Goal: Check status: Check status

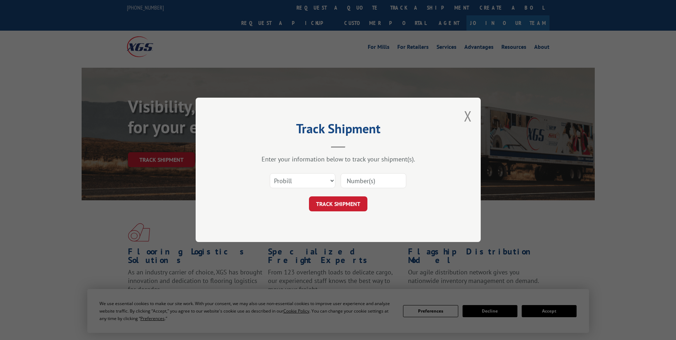
click at [359, 185] on input at bounding box center [374, 181] width 66 height 15
type input "6079204"
click button "TRACK SHIPMENT" at bounding box center [338, 204] width 58 height 15
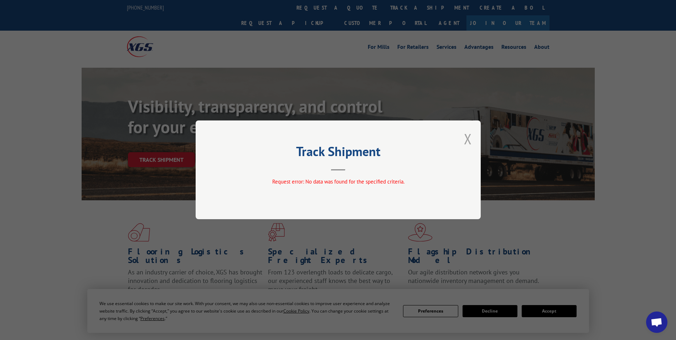
click at [464, 139] on button "Close modal" at bounding box center [468, 138] width 8 height 19
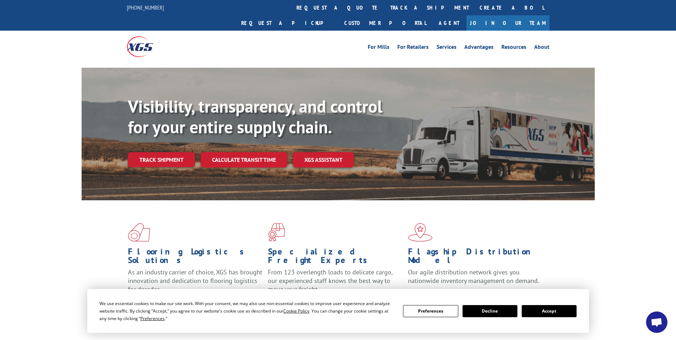
click at [385, 6] on link "track a shipment" at bounding box center [429, 7] width 89 height 15
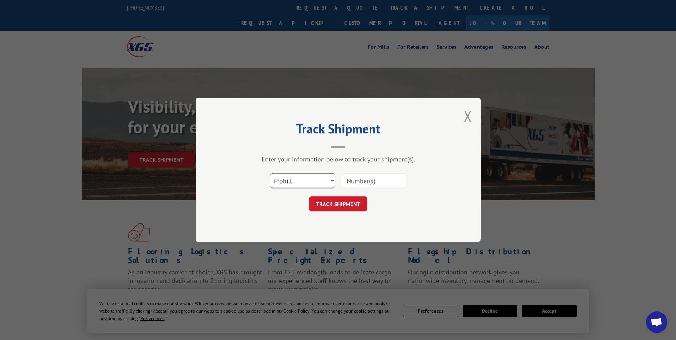
click at [329, 183] on select "Select category... Probill BOL PO" at bounding box center [303, 181] width 66 height 15
select select "bol"
click at [270, 174] on select "Select category... Probill BOL PO" at bounding box center [303, 181] width 66 height 15
click at [373, 179] on input at bounding box center [374, 181] width 66 height 15
type input "5127749"
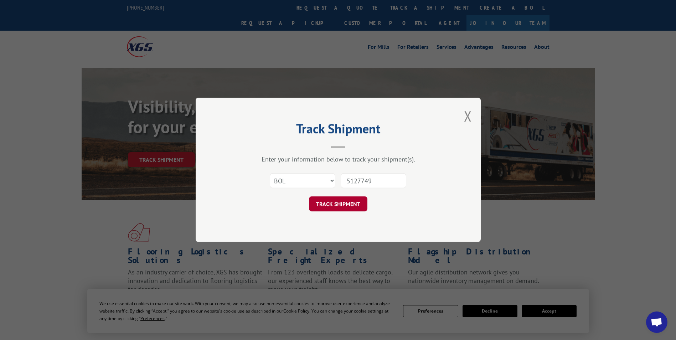
click at [346, 199] on button "TRACK SHIPMENT" at bounding box center [338, 204] width 58 height 15
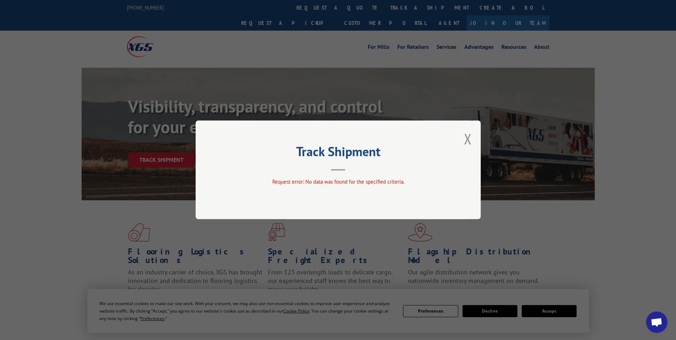
drag, startPoint x: 467, startPoint y: 138, endPoint x: 478, endPoint y: 134, distance: 11.9
click at [468, 139] on button "Close modal" at bounding box center [468, 138] width 8 height 19
